Goal: Obtain resource: Download file/media

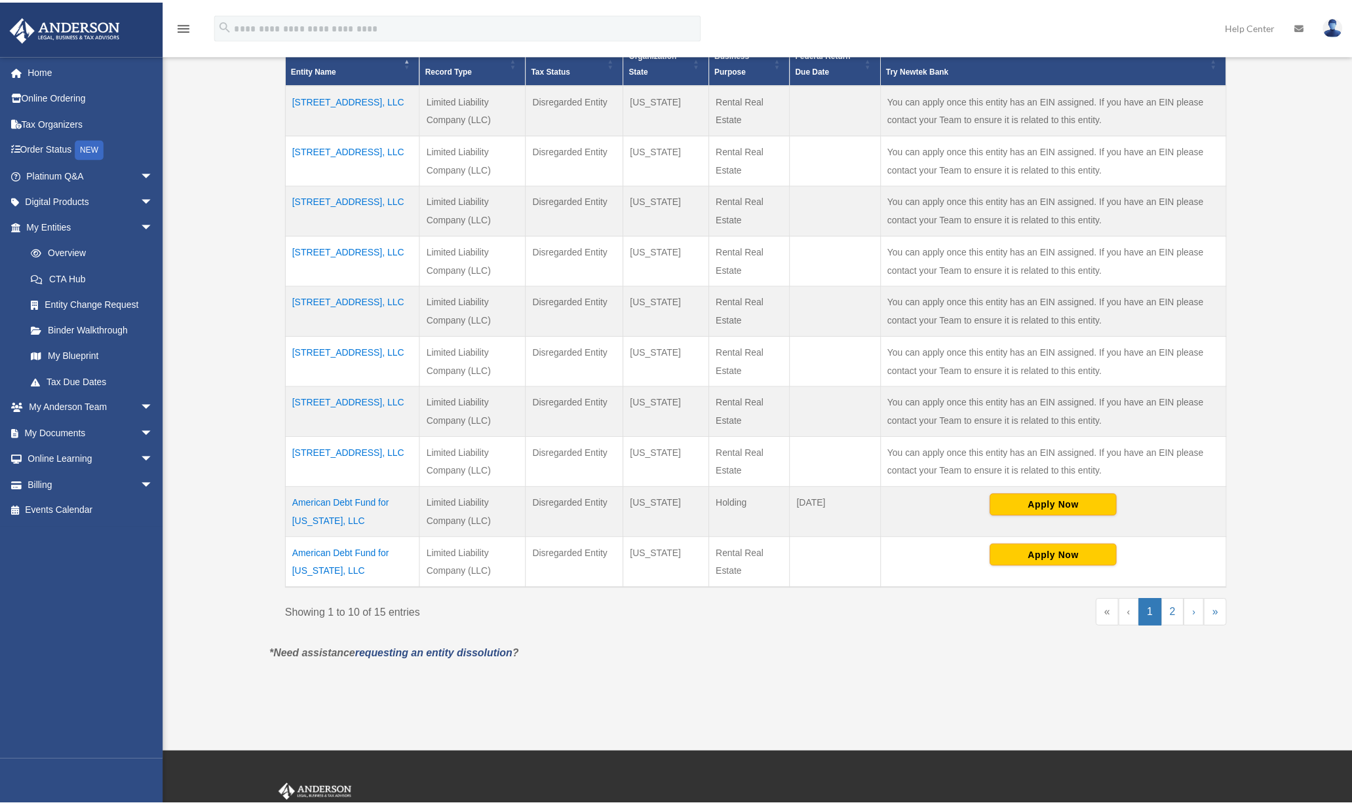
scroll to position [328, 0]
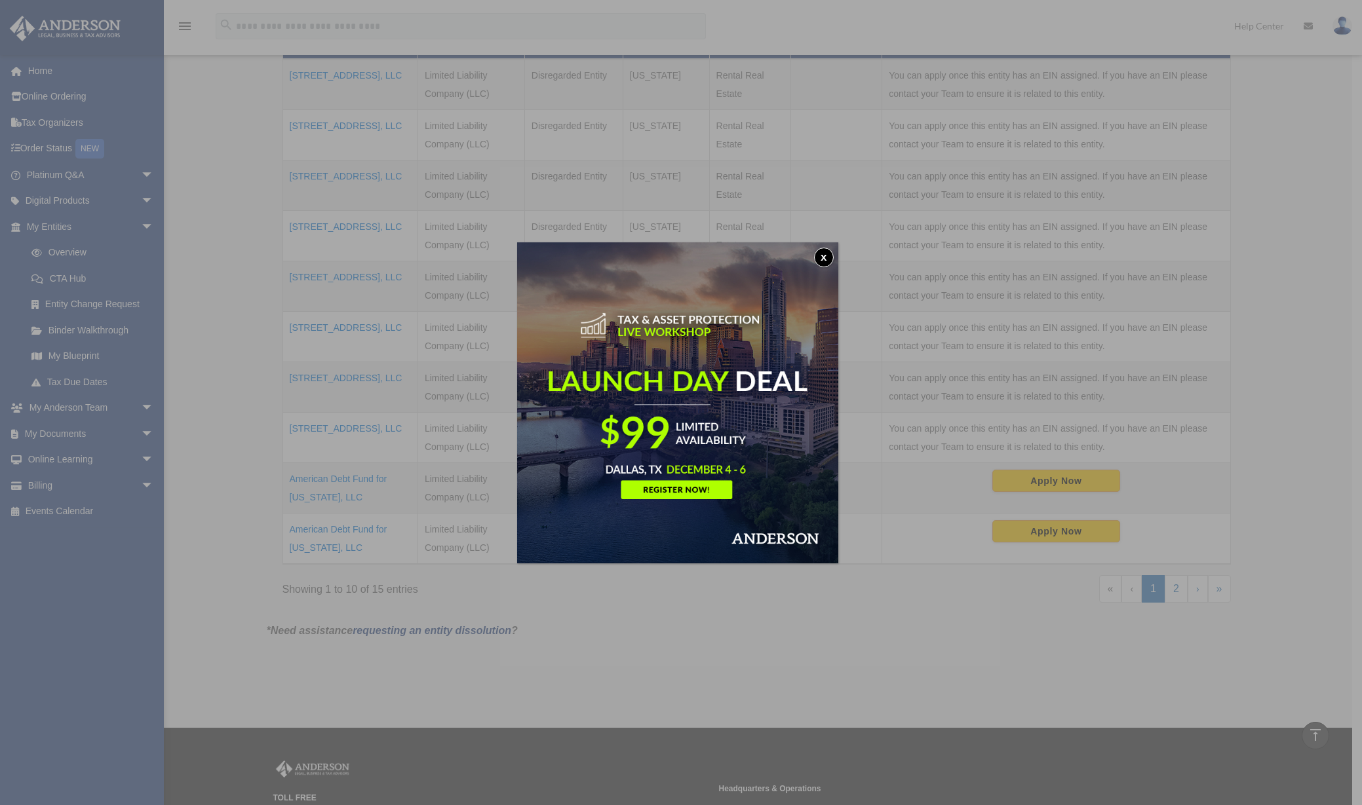
drag, startPoint x: 833, startPoint y: 259, endPoint x: 807, endPoint y: 260, distance: 26.2
click at [833, 259] on button "x" at bounding box center [824, 258] width 20 height 20
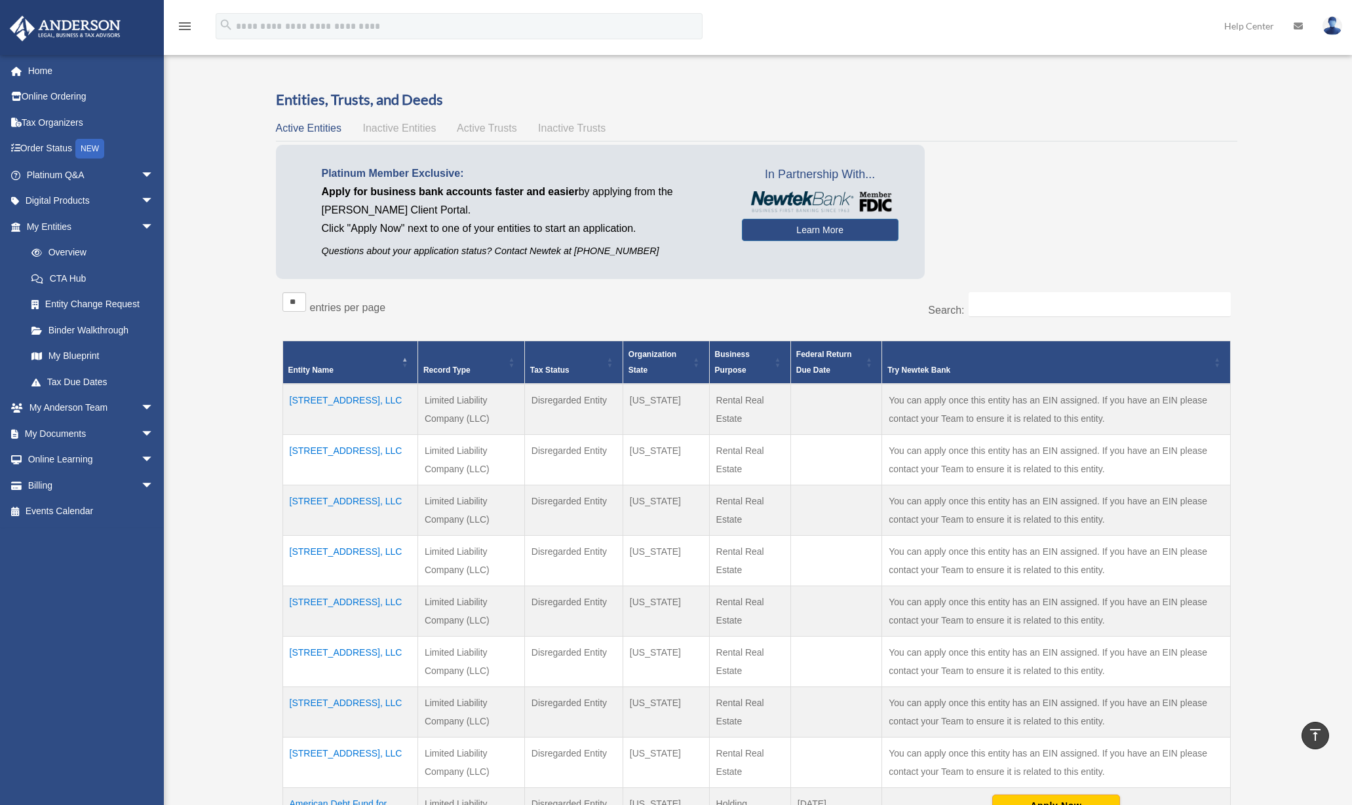
scroll to position [0, 0]
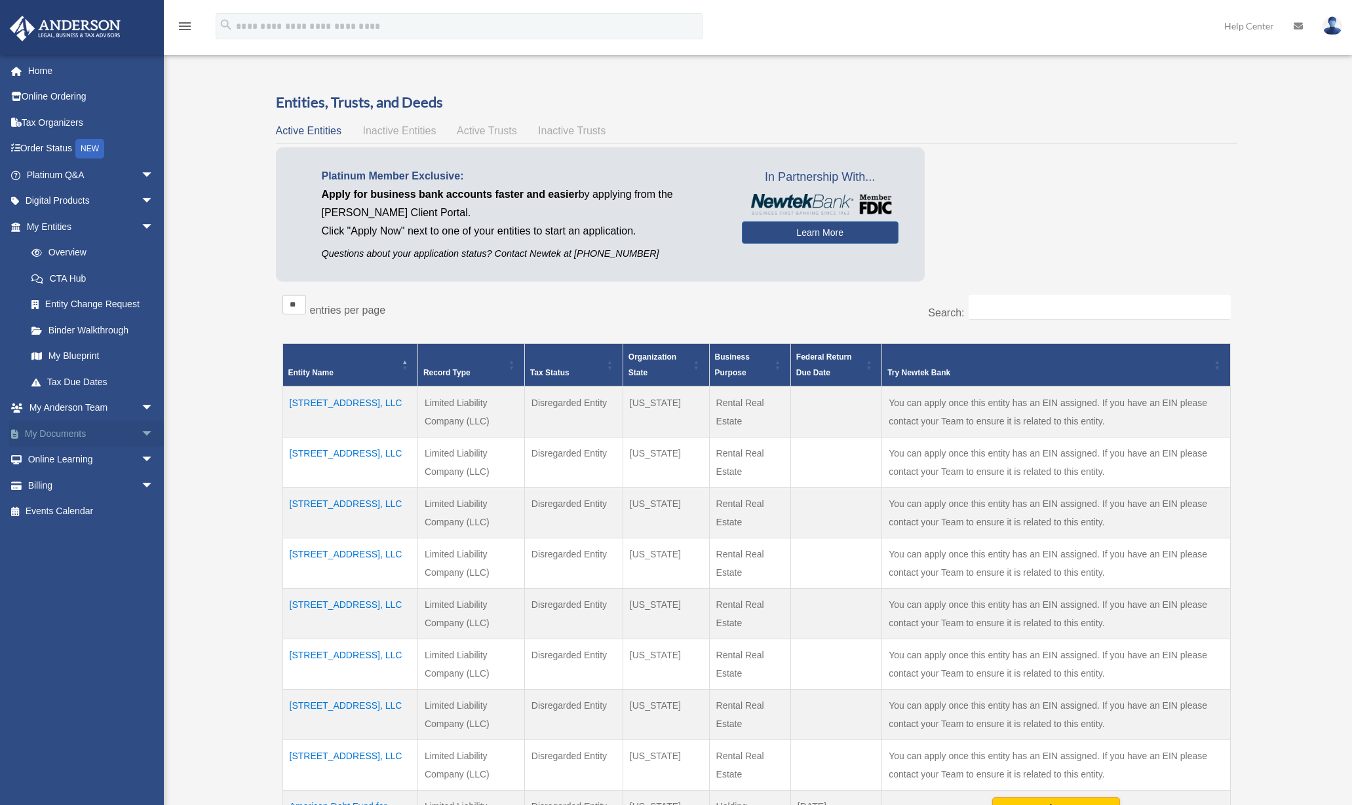
click at [110, 436] on link "My Documents arrow_drop_down" at bounding box center [91, 434] width 164 height 26
click at [141, 433] on span "arrow_drop_down" at bounding box center [154, 434] width 26 height 27
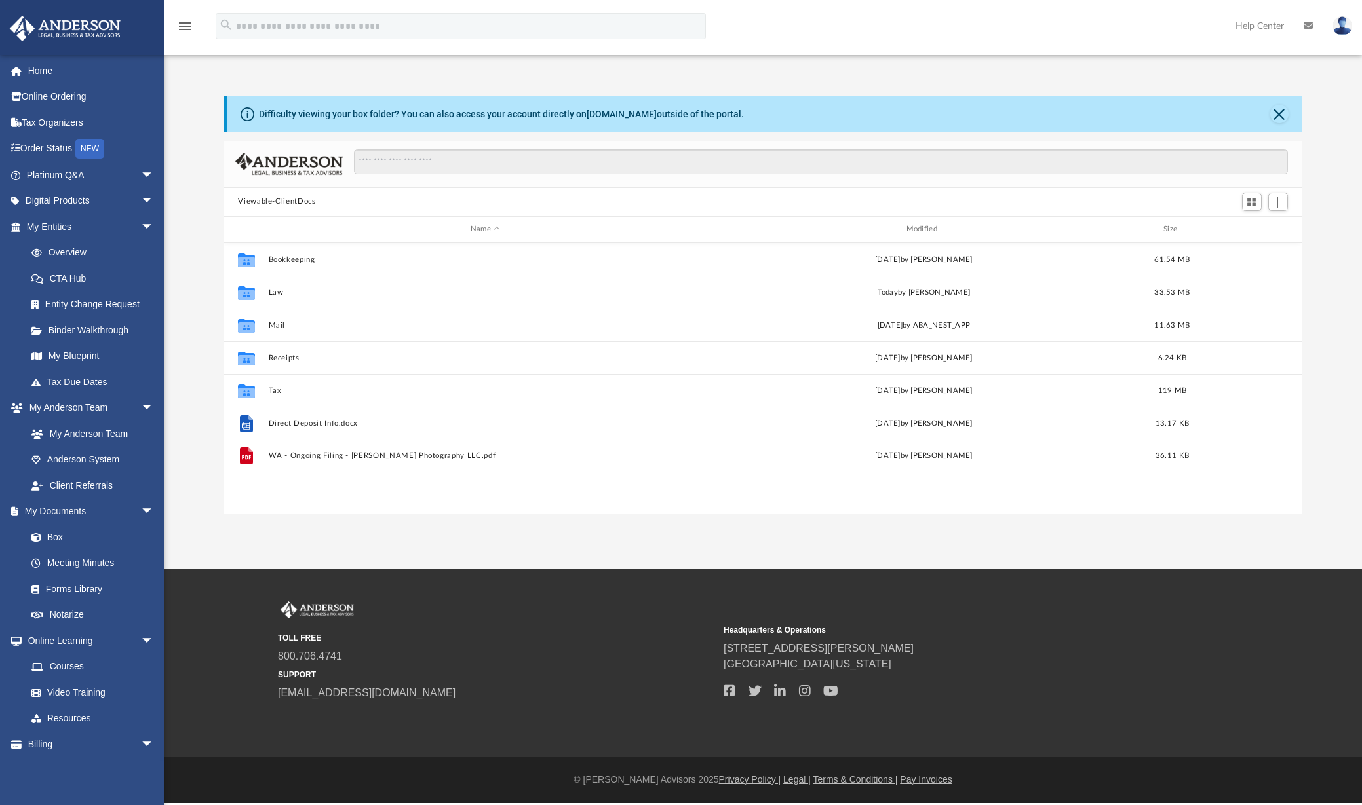
scroll to position [288, 1068]
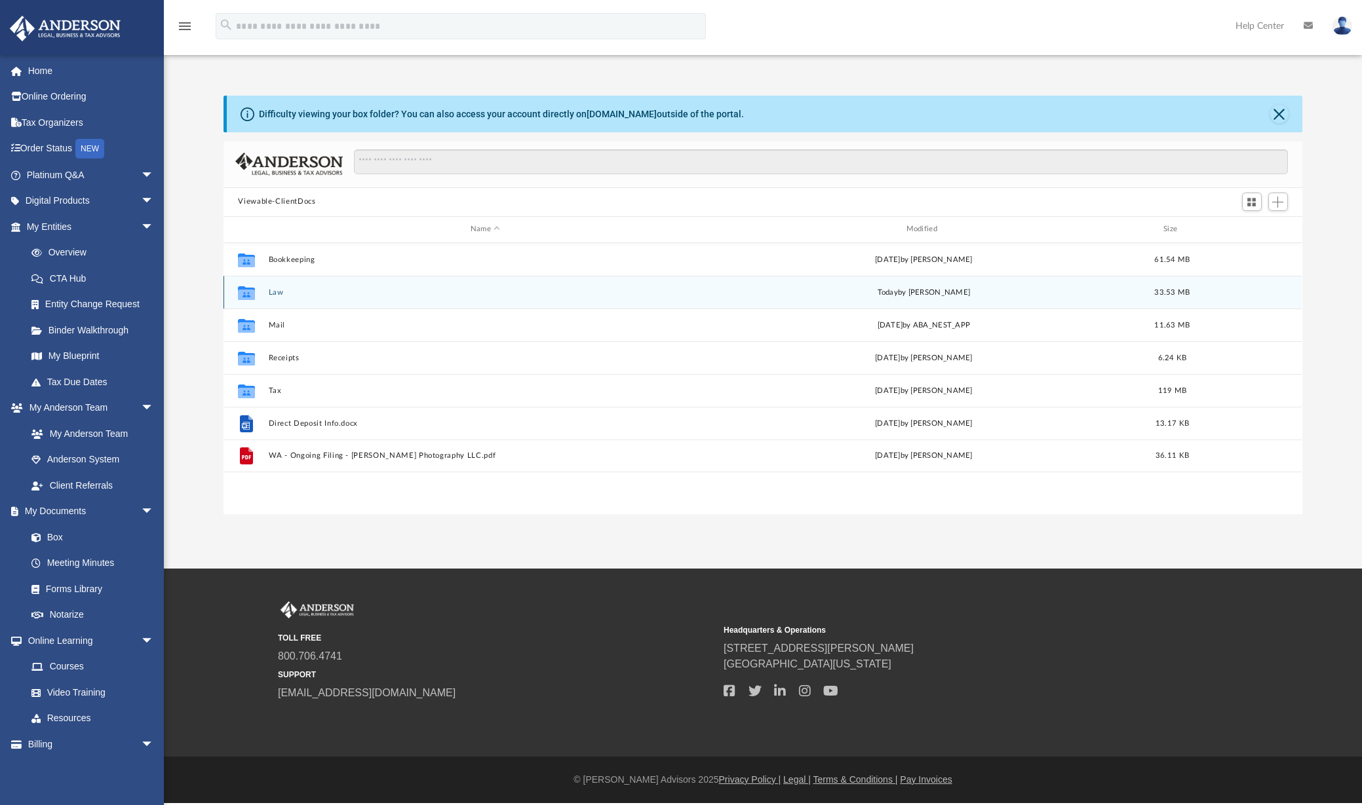
click at [263, 296] on div "Collaborated Folder Law [DATE] by [PERSON_NAME] 33.53 MB" at bounding box center [762, 292] width 1078 height 33
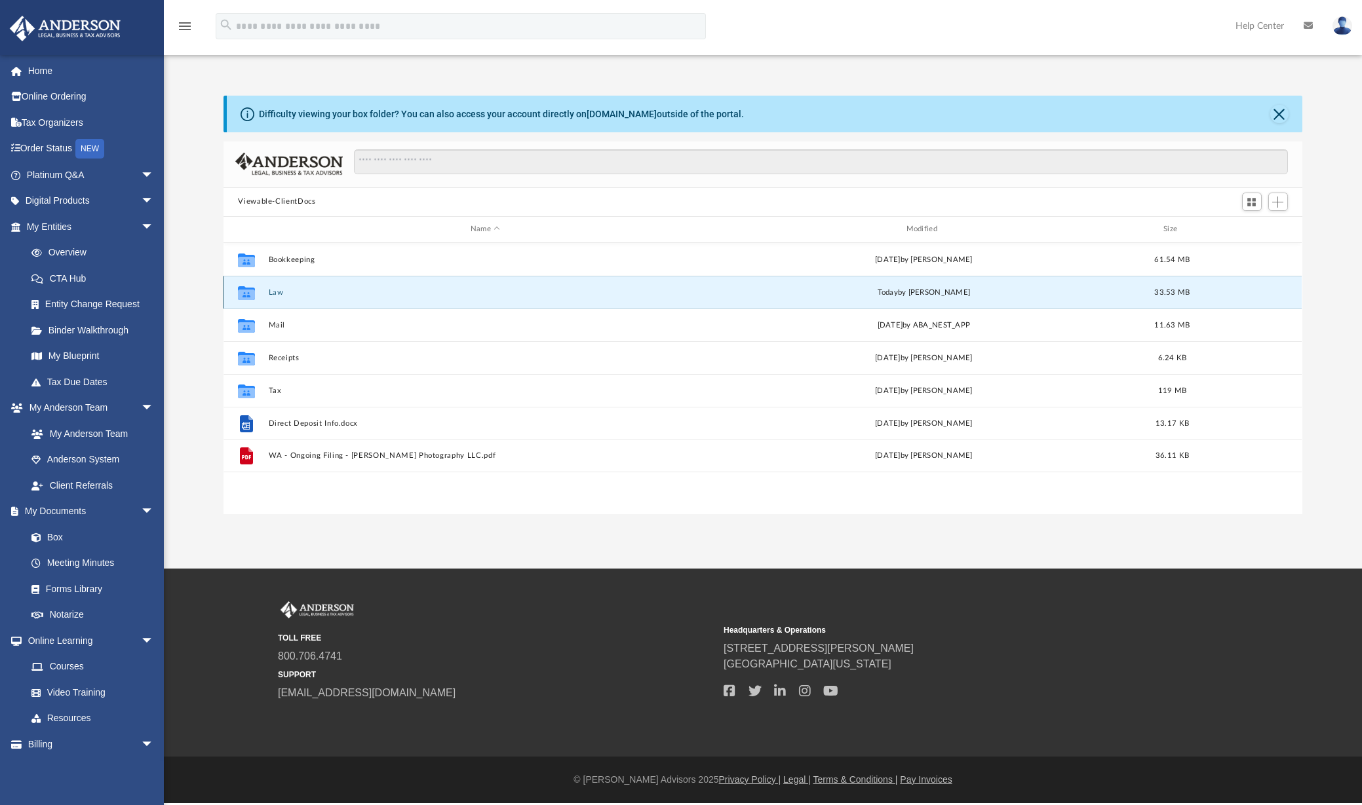
click at [272, 291] on button "Law" at bounding box center [485, 292] width 433 height 9
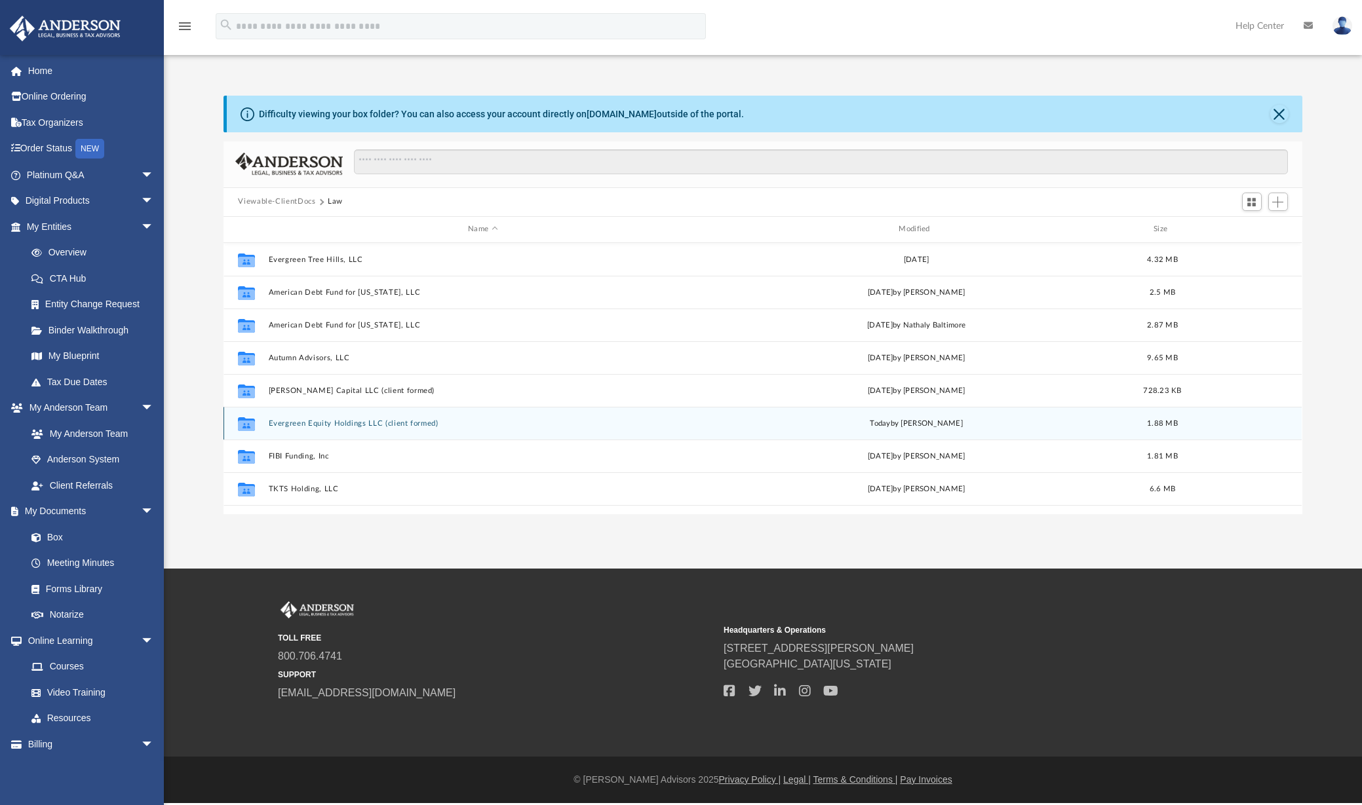
click at [396, 421] on button "Evergreen Equity Holdings LLC (client formed)" at bounding box center [483, 423] width 428 height 9
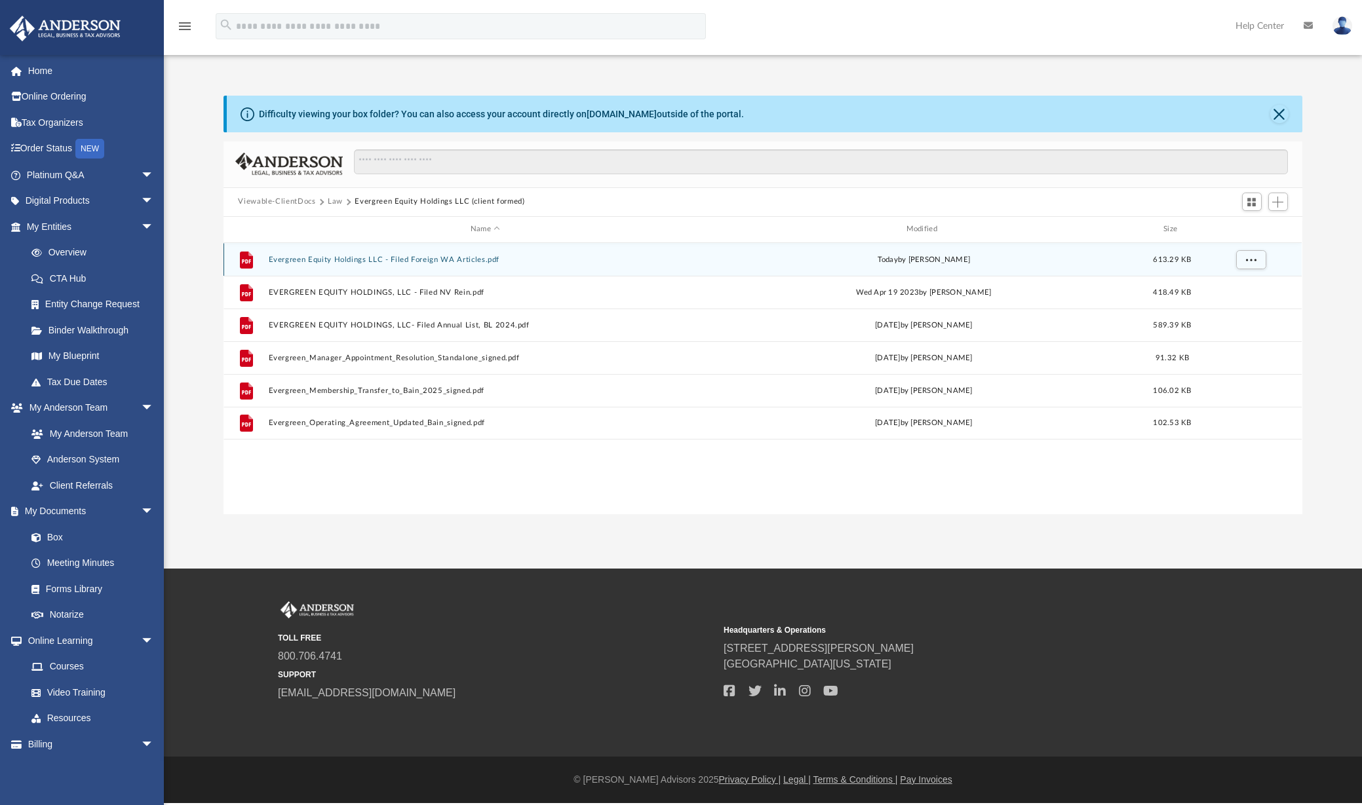
click at [433, 258] on button "Evergreen Equity Holdings LLC - Filed Foreign WA Articles.pdf" at bounding box center [485, 260] width 433 height 9
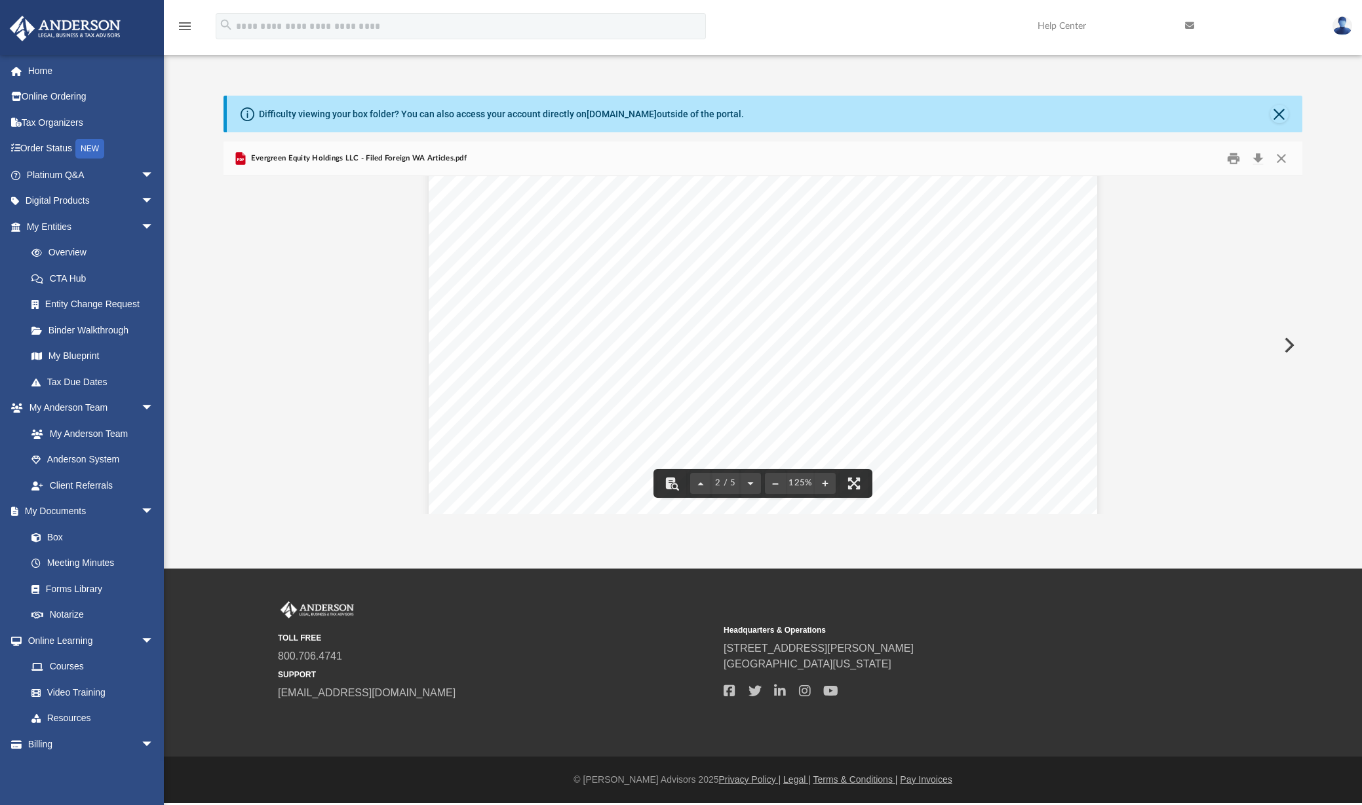
scroll to position [983, 0]
click at [1238, 155] on button "Print" at bounding box center [1233, 158] width 26 height 20
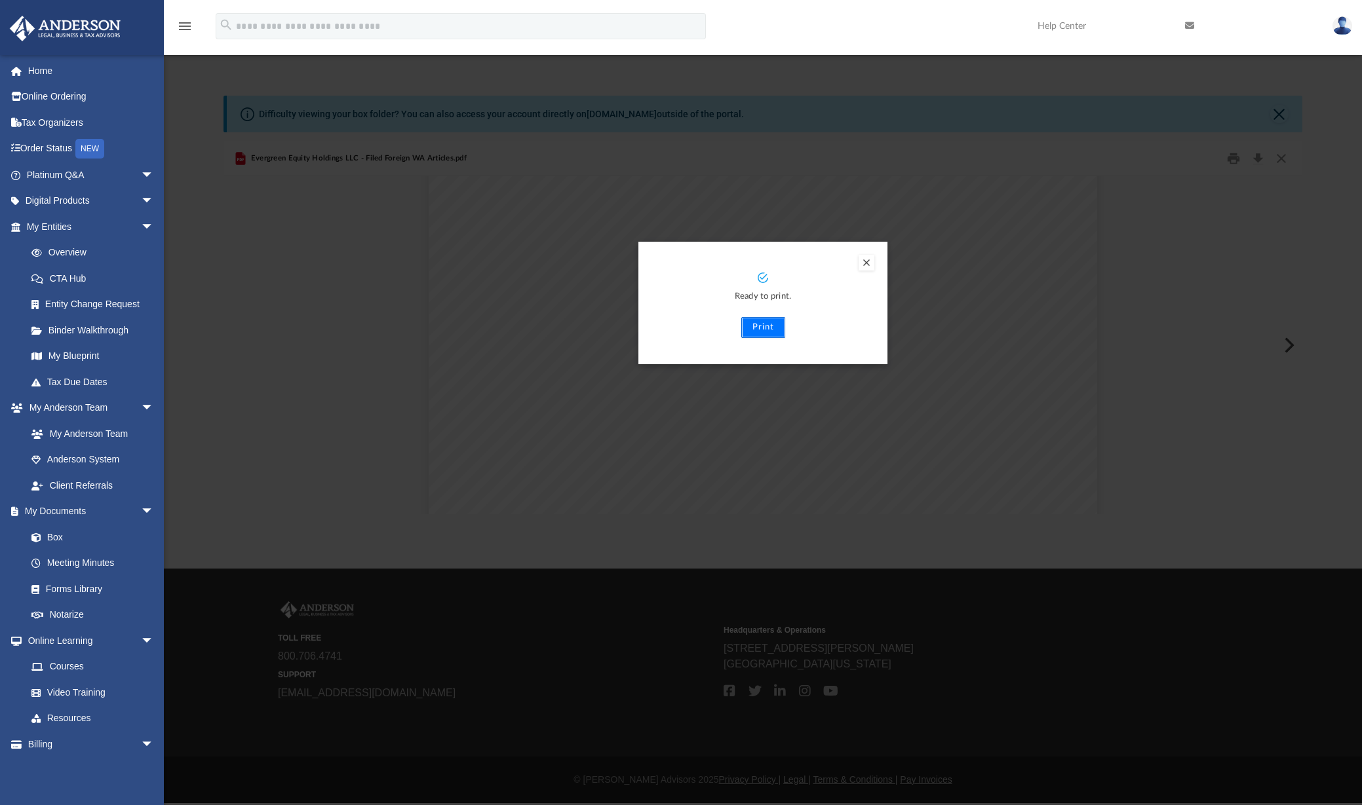
click at [763, 329] on button "Print" at bounding box center [763, 327] width 44 height 21
